Goal: Browse casually: Explore the website without a specific task or goal

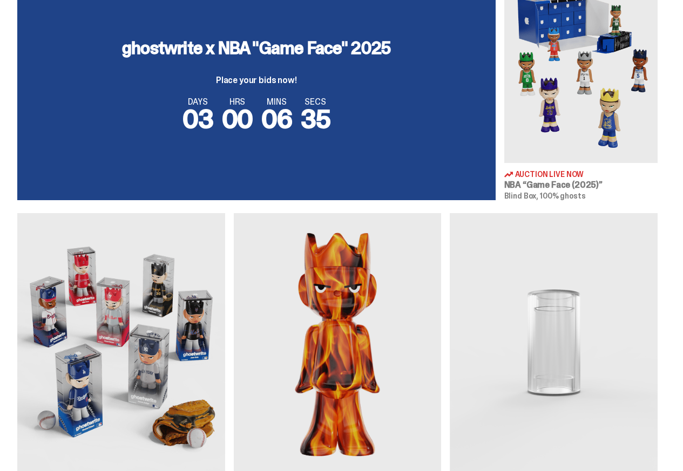
scroll to position [454, 0]
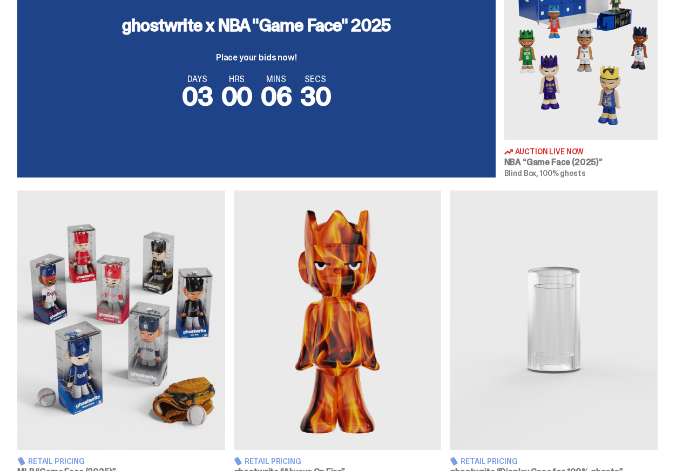
click at [88, 306] on img at bounding box center [121, 321] width 208 height 260
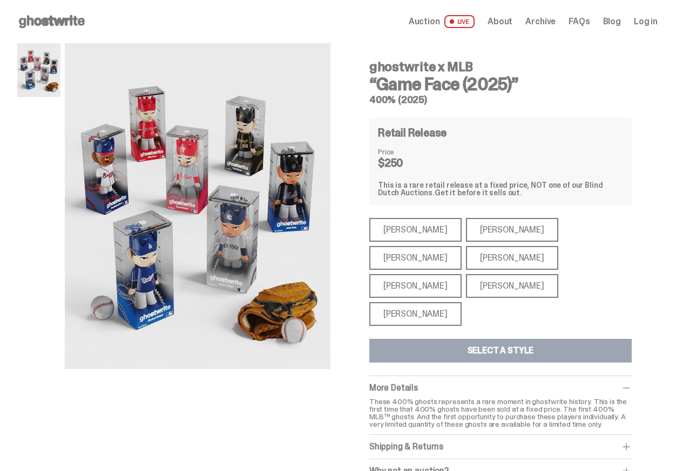
click at [62, 454] on div "ghostwrite x MLB “Game Face (2025)” 400% (2025) Retail Release Price $250 This …" at bounding box center [337, 274] width 640 height 462
click at [627, 376] on div "More Details These 400% ghosts represents a rare moment in ghostwrite history. …" at bounding box center [500, 405] width 262 height 59
click at [626, 383] on span at bounding box center [626, 388] width 11 height 11
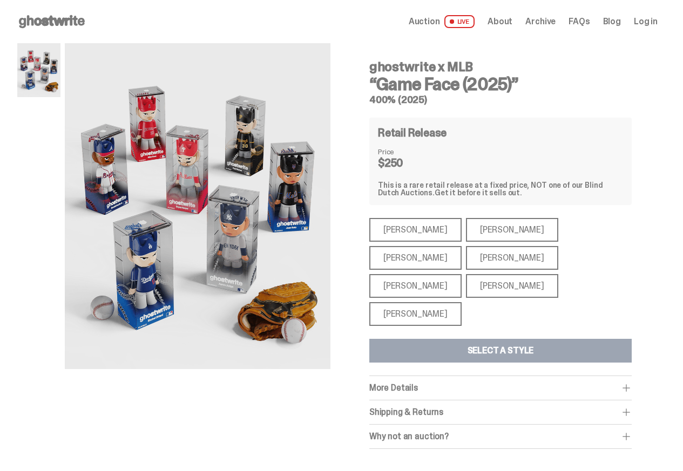
click at [627, 383] on span at bounding box center [626, 388] width 11 height 11
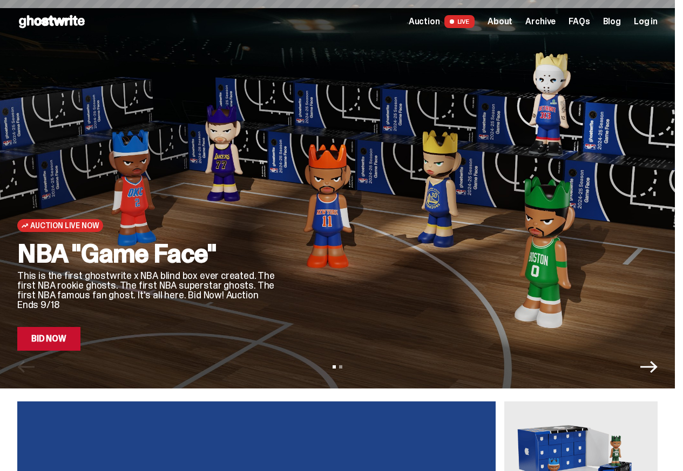
scroll to position [454, 0]
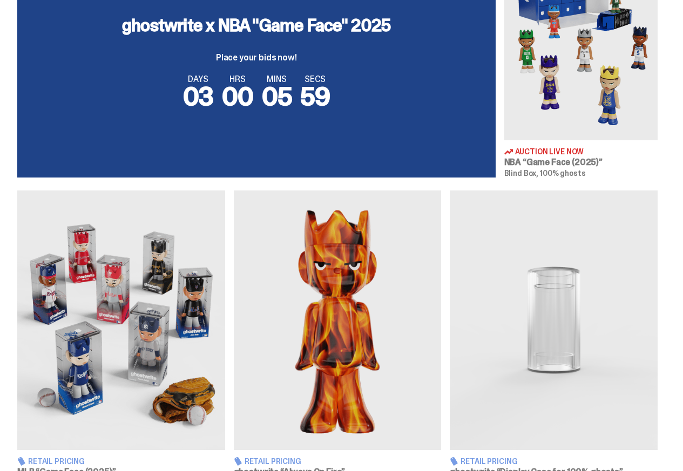
click at [341, 297] on img at bounding box center [338, 321] width 208 height 260
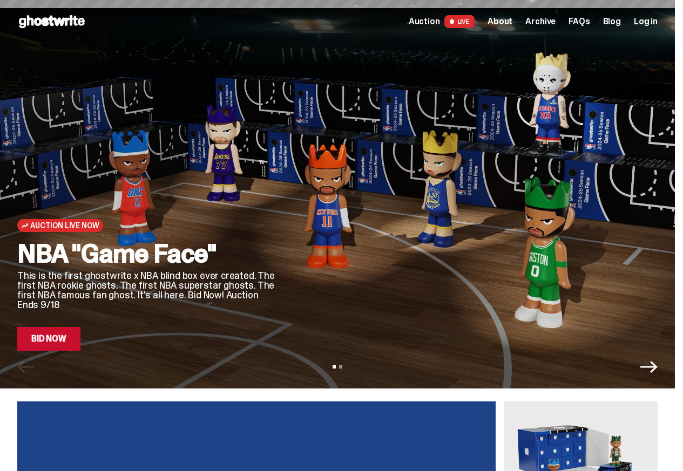
click at [51, 21] on use at bounding box center [52, 21] width 66 height 13
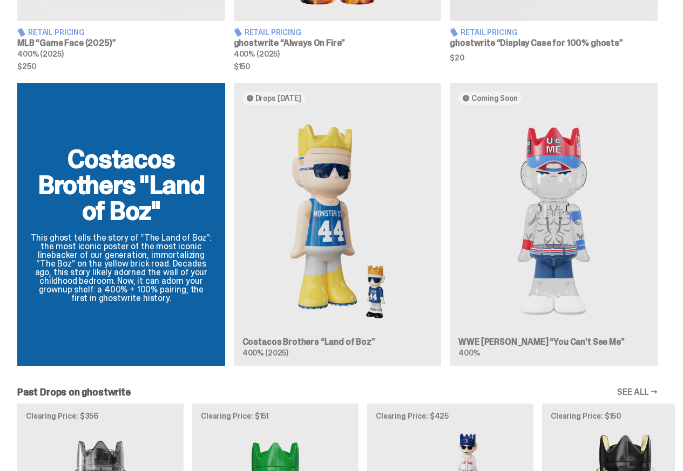
scroll to position [907, 0]
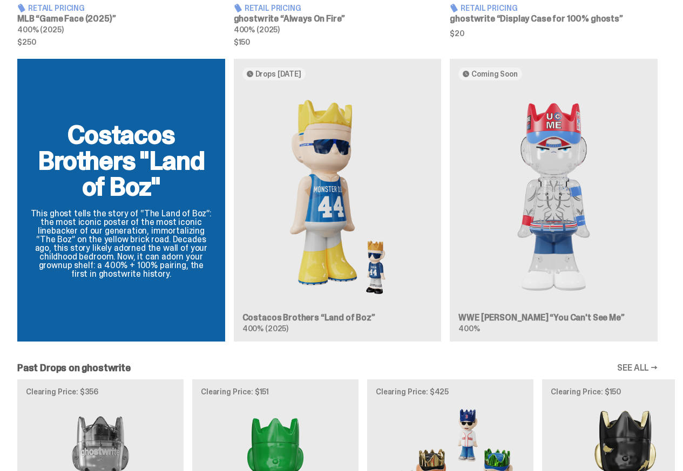
click at [316, 297] on div "Costacos Brothers "Land of Boz" This ghost tells the story of “The Land of Boz”…" at bounding box center [337, 205] width 675 height 292
click at [640, 364] on link "SEE ALL →" at bounding box center [637, 368] width 40 height 9
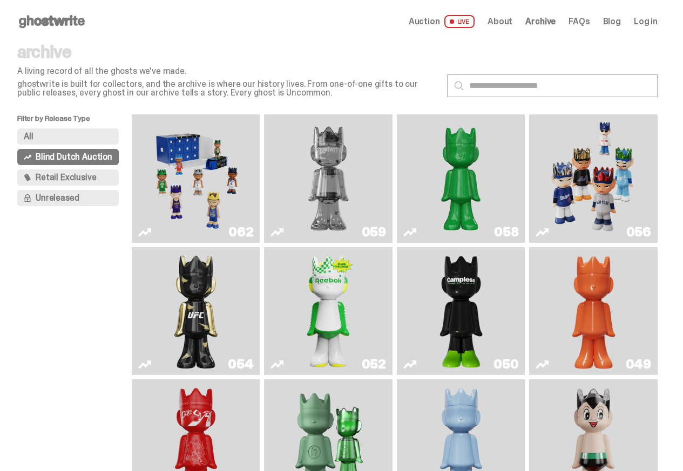
click at [638, 364] on div "049" at bounding box center [638, 364] width 25 height 13
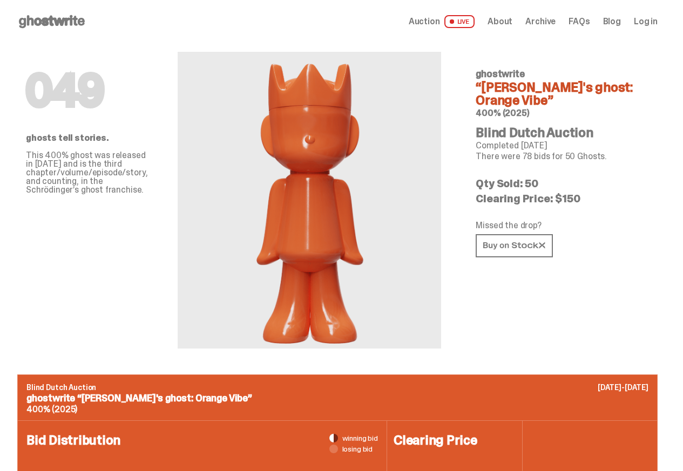
click at [330, 192] on img at bounding box center [309, 200] width 129 height 297
click at [490, 19] on div "Auction LIVE About Archive FAQs Blog Log in" at bounding box center [533, 21] width 249 height 13
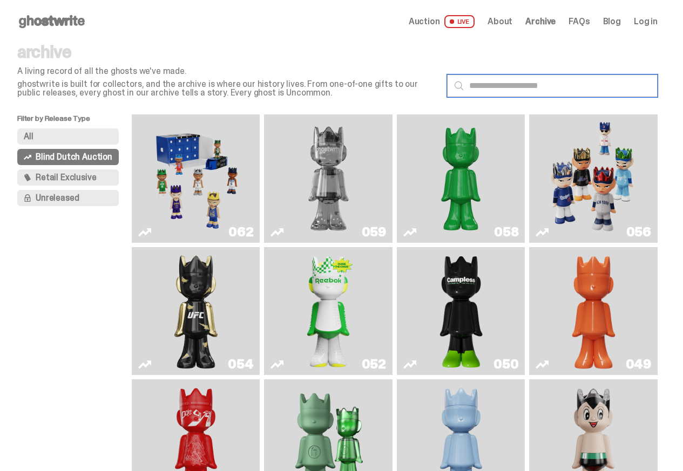
click at [503, 85] on input "text" at bounding box center [552, 86] width 211 height 23
paste input "***"
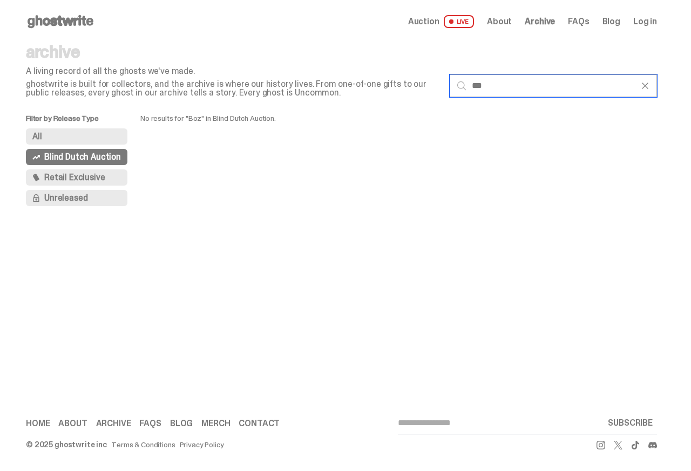
type input "***"
click at [66, 177] on span "Retail Exclusive" at bounding box center [74, 177] width 60 height 9
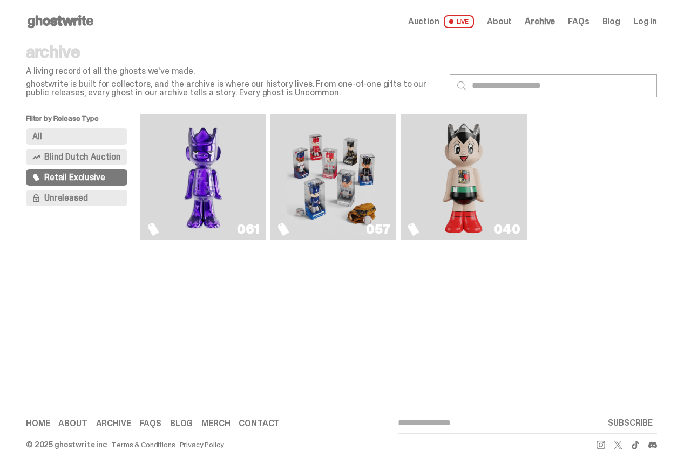
click at [217, 213] on img "Fantasy" at bounding box center [204, 177] width 94 height 117
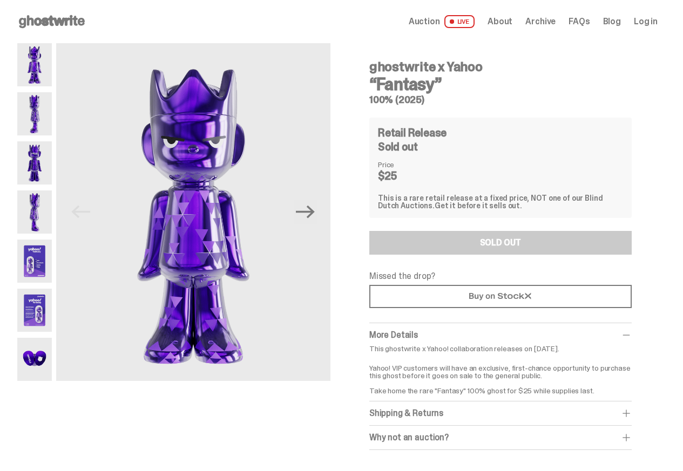
click at [52, 137] on div at bounding box center [34, 212] width 35 height 338
